Goal: Task Accomplishment & Management: Manage account settings

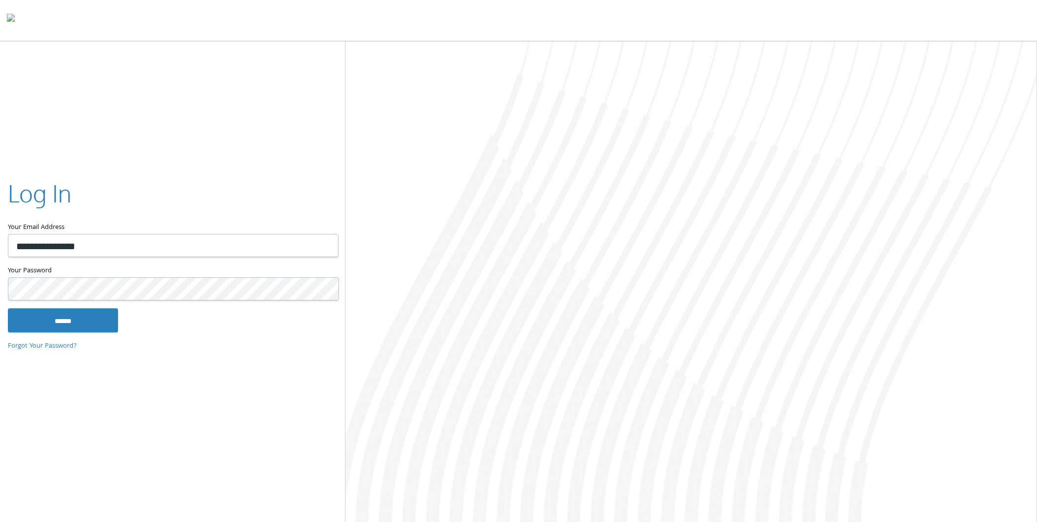
click at [32, 246] on input "**********" at bounding box center [173, 245] width 331 height 23
click at [41, 246] on input "**********" at bounding box center [173, 245] width 331 height 23
type input "**********"
click at [8, 309] on input "******" at bounding box center [63, 321] width 110 height 24
